Goal: Go to known website: Access a specific website the user already knows

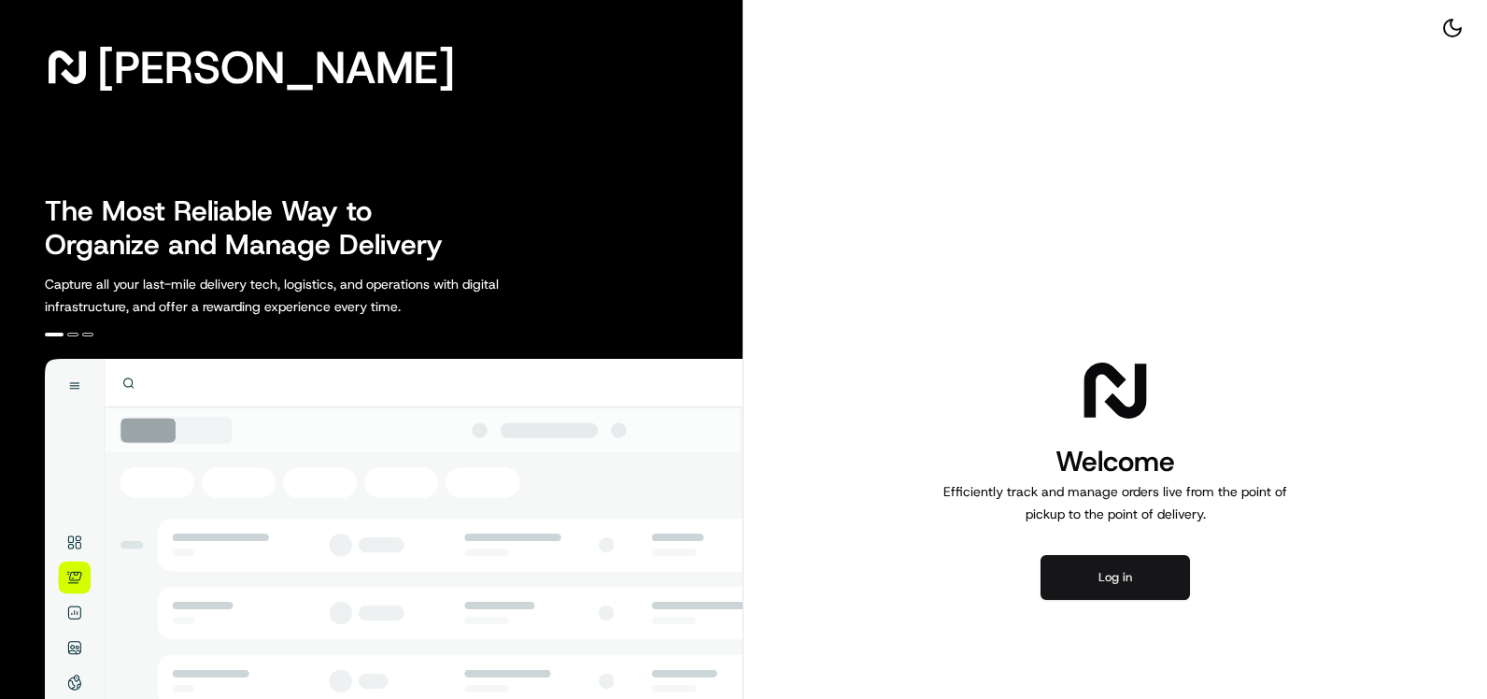
click at [1172, 577] on button "Log in" at bounding box center [1115, 577] width 149 height 45
click at [1116, 568] on button "Log in" at bounding box center [1115, 577] width 149 height 45
